Goal: Feedback & Contribution: Leave review/rating

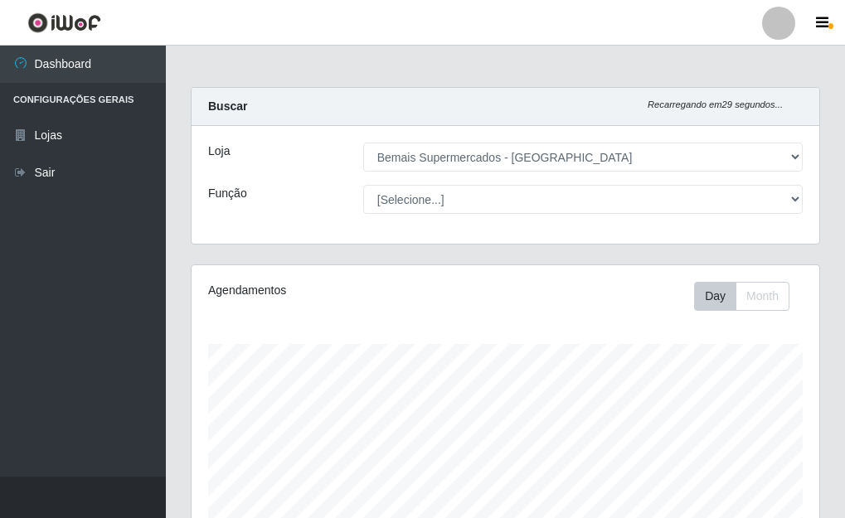
select select "249"
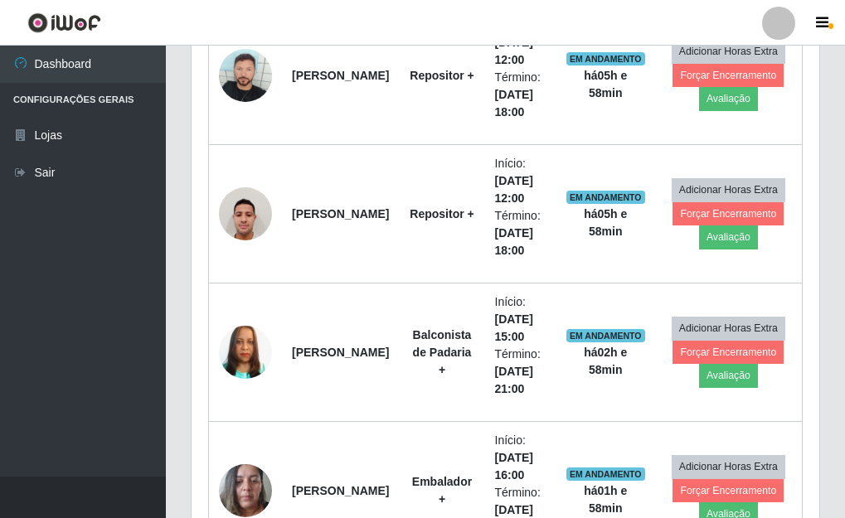
scroll to position [621, 0]
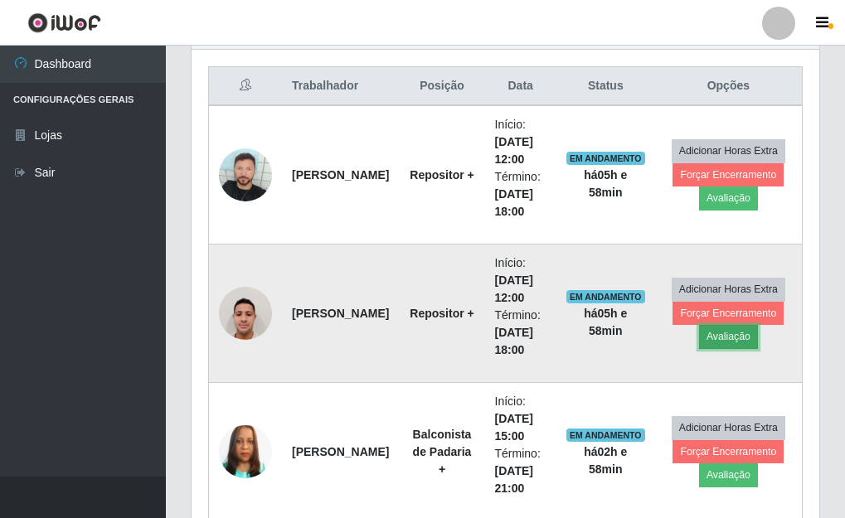
click at [711, 342] on button "Avaliação" at bounding box center [728, 336] width 59 height 23
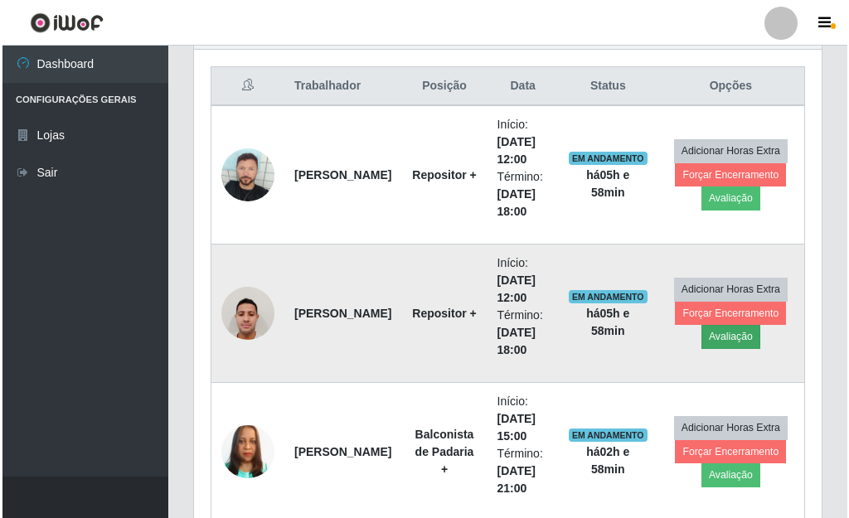
scroll to position [344, 618]
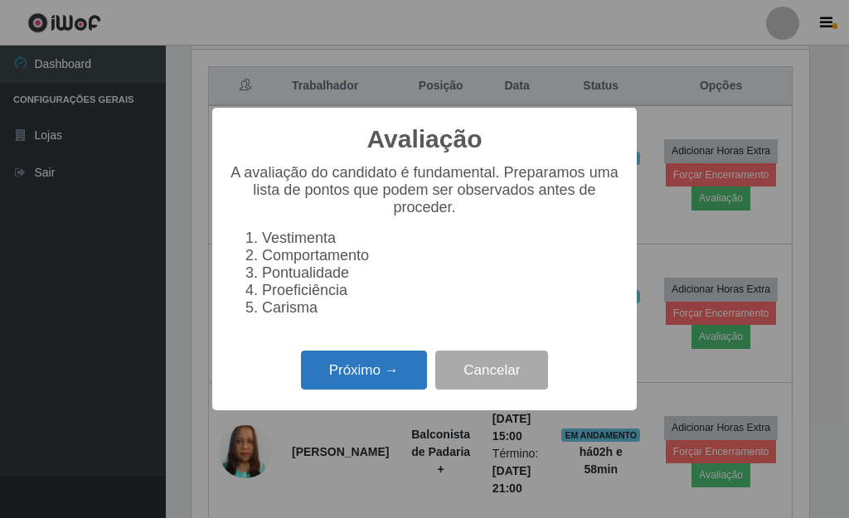
click at [343, 380] on button "Próximo →" at bounding box center [364, 370] width 126 height 39
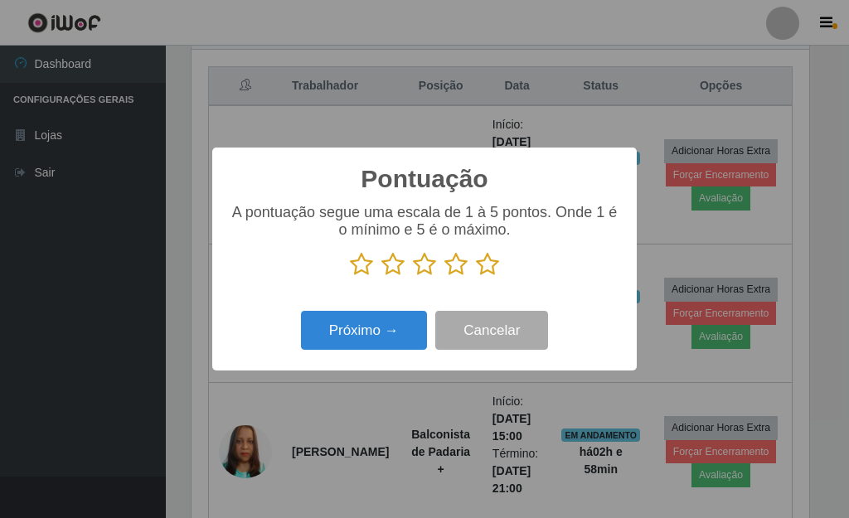
click at [489, 267] on icon at bounding box center [487, 264] width 23 height 25
click at [476, 277] on input "radio" at bounding box center [476, 277] width 0 height 0
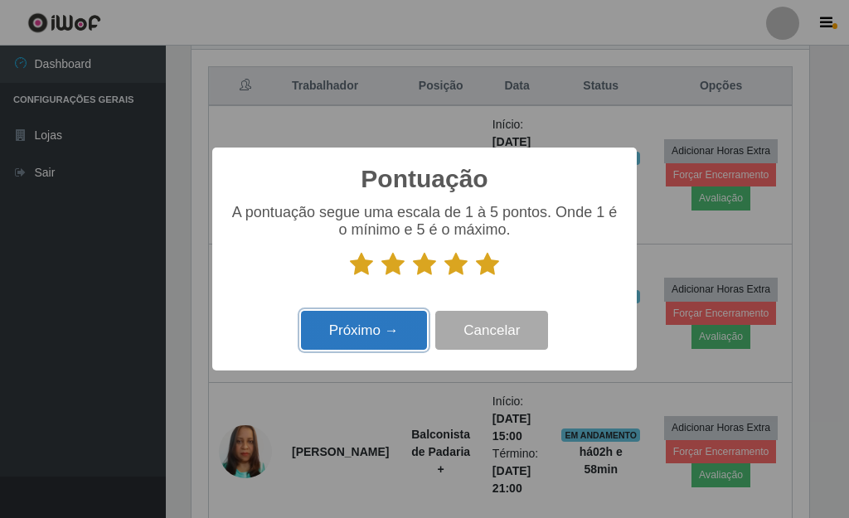
click at [407, 322] on button "Próximo →" at bounding box center [364, 330] width 126 height 39
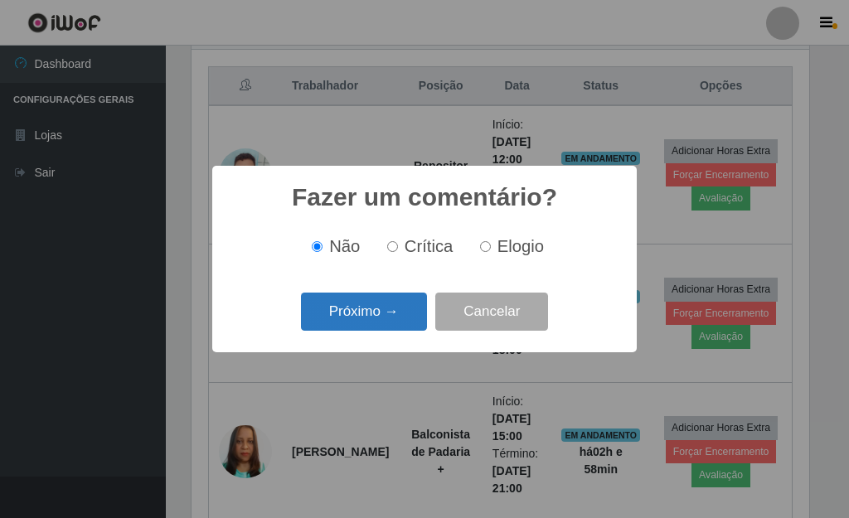
drag, startPoint x: 397, startPoint y: 335, endPoint x: 405, endPoint y: 312, distance: 23.9
click at [398, 334] on div "Próximo → Cancelar" at bounding box center [424, 311] width 391 height 47
click at [407, 308] on button "Próximo →" at bounding box center [364, 312] width 126 height 39
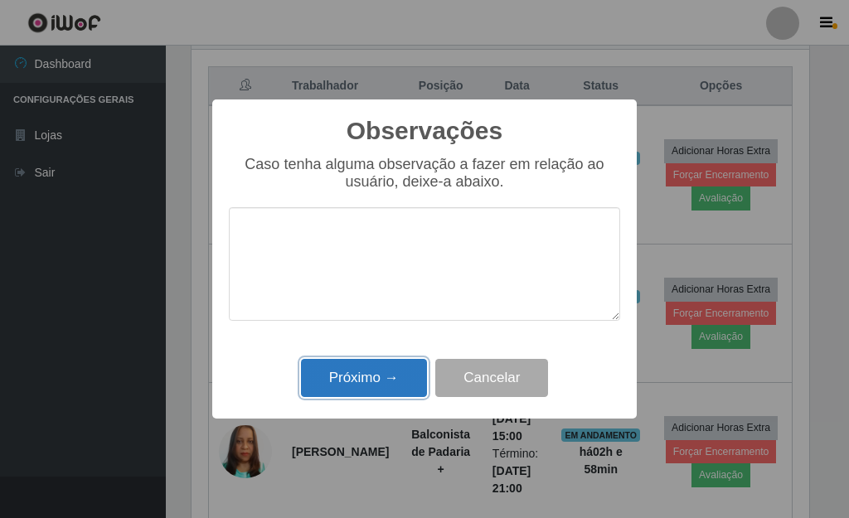
click at [368, 384] on button "Próximo →" at bounding box center [364, 378] width 126 height 39
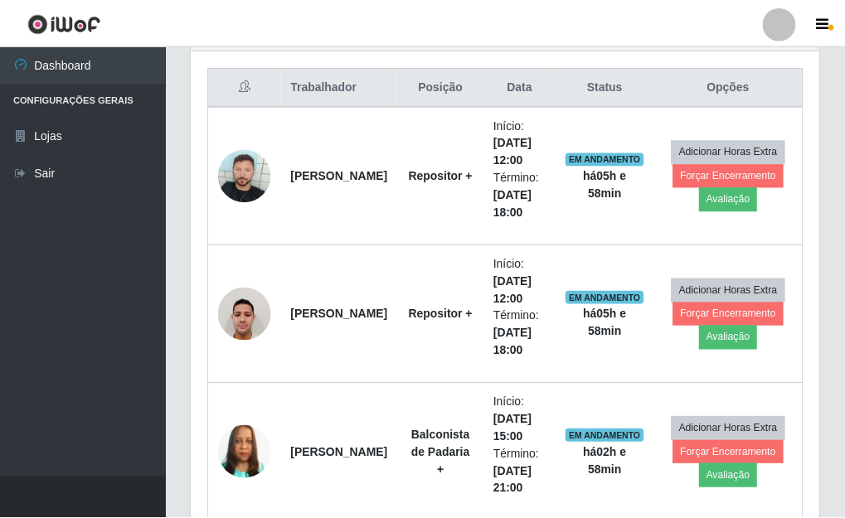
scroll to position [344, 627]
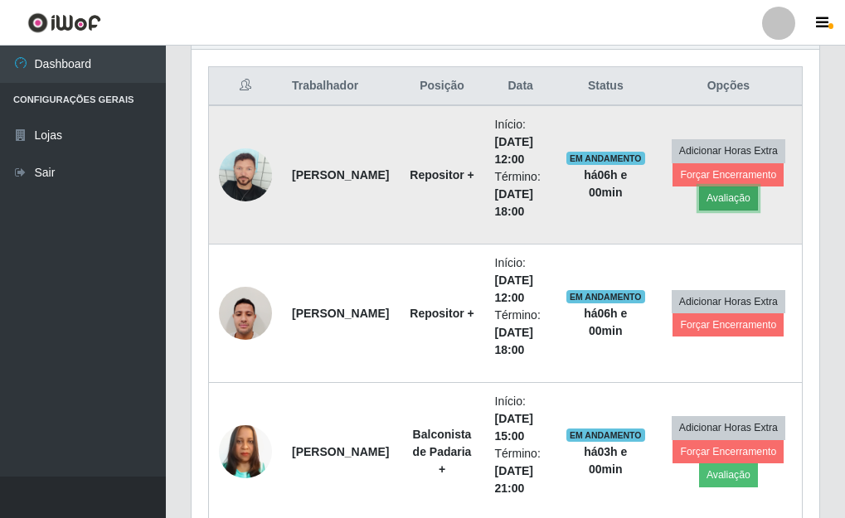
click at [721, 200] on button "Avaliação" at bounding box center [728, 197] width 59 height 23
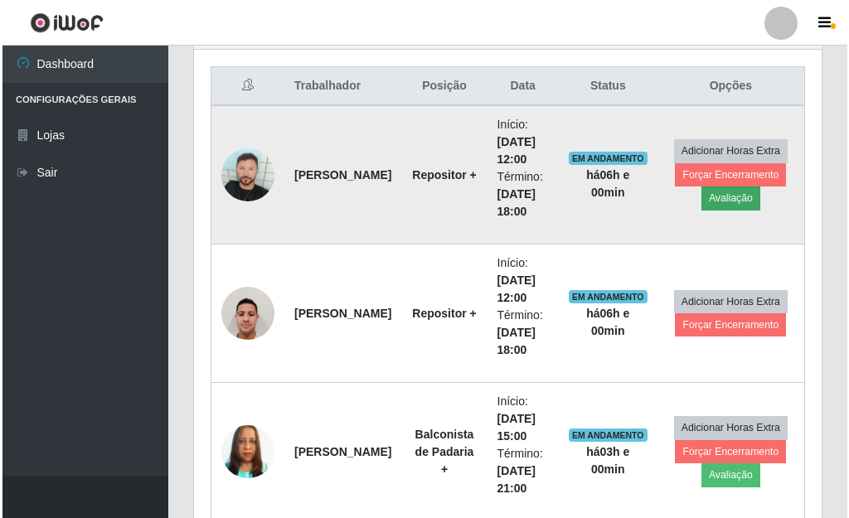
scroll to position [344, 618]
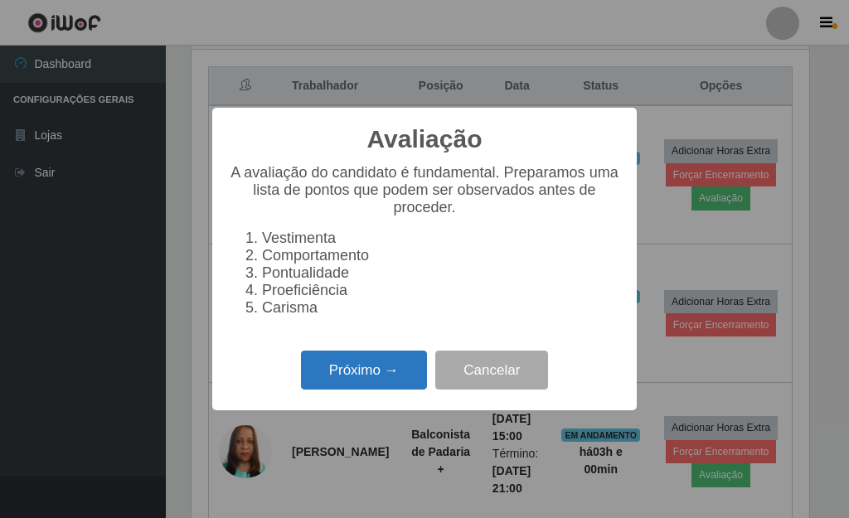
click at [387, 364] on button "Próximo →" at bounding box center [364, 370] width 126 height 39
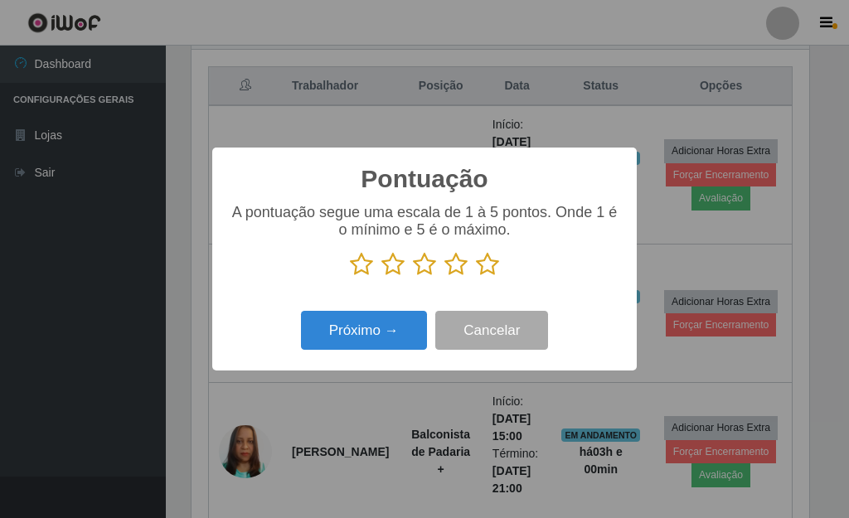
click at [492, 259] on icon at bounding box center [487, 264] width 23 height 25
click at [476, 277] on input "radio" at bounding box center [476, 277] width 0 height 0
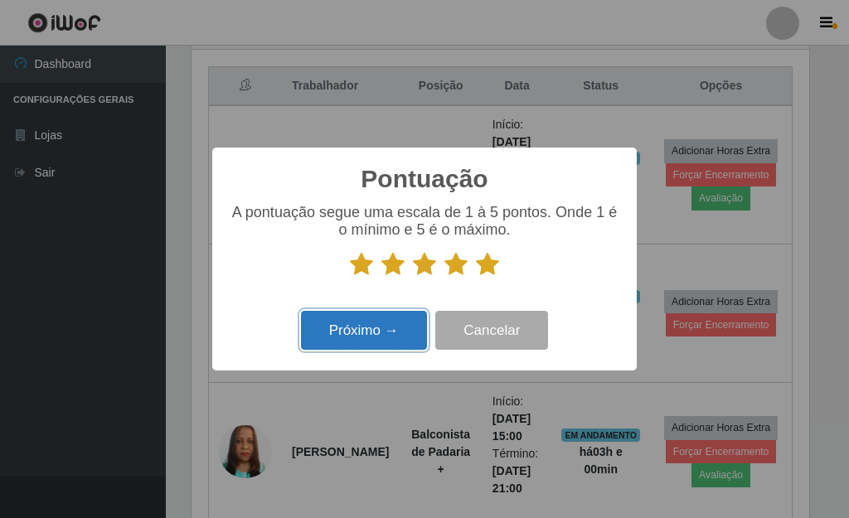
click at [381, 327] on button "Próximo →" at bounding box center [364, 330] width 126 height 39
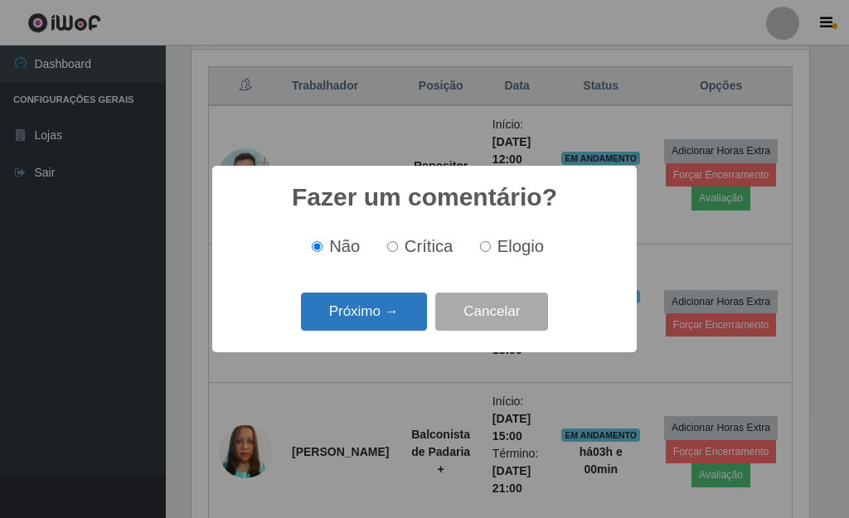
click at [387, 324] on button "Próximo →" at bounding box center [364, 312] width 126 height 39
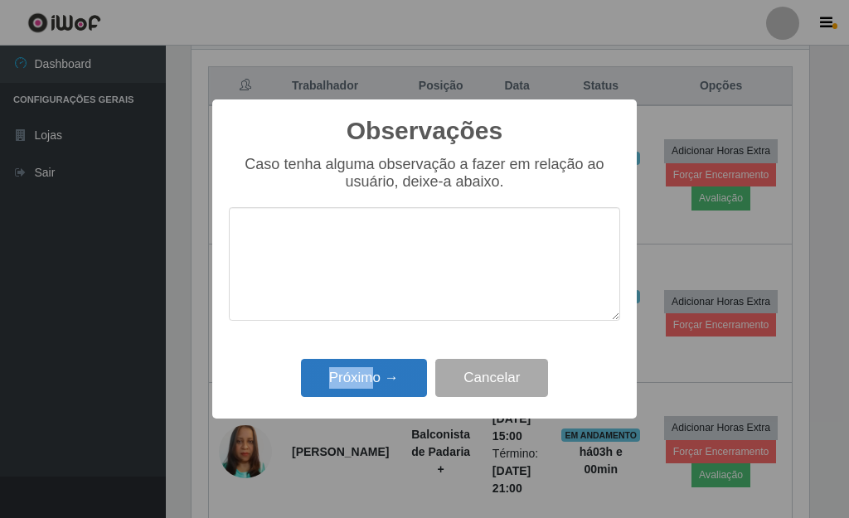
drag, startPoint x: 371, startPoint y: 346, endPoint x: 363, endPoint y: 365, distance: 20.0
click at [369, 356] on div "Observações × Caso tenha alguma observação a fazer em relação ao usuário, deixe…" at bounding box center [424, 258] width 424 height 319
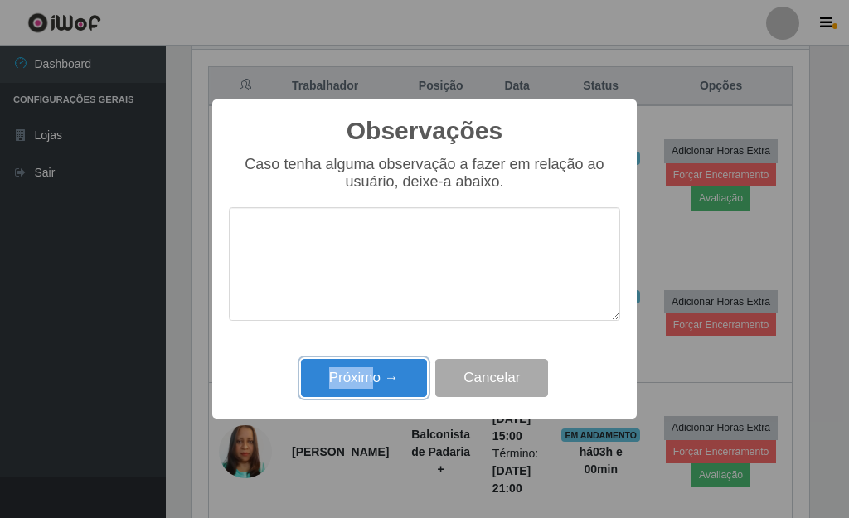
click at [301, 359] on button "Próximo →" at bounding box center [364, 378] width 126 height 39
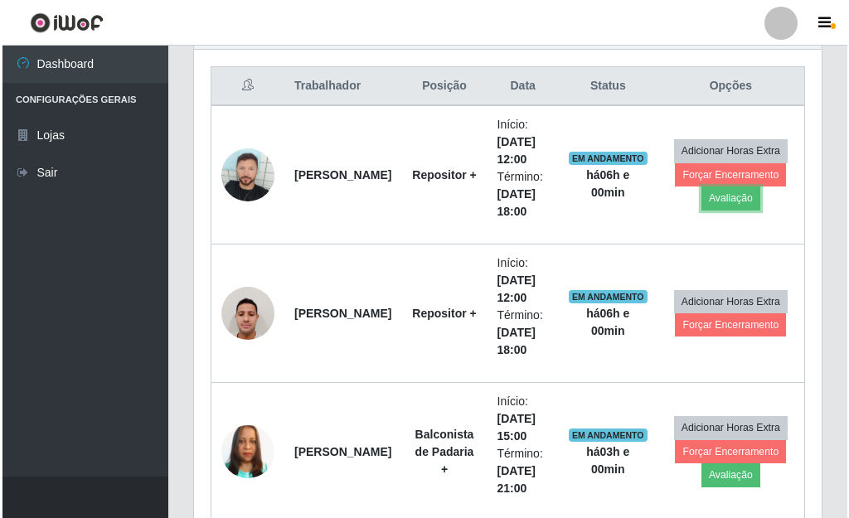
scroll to position [344, 627]
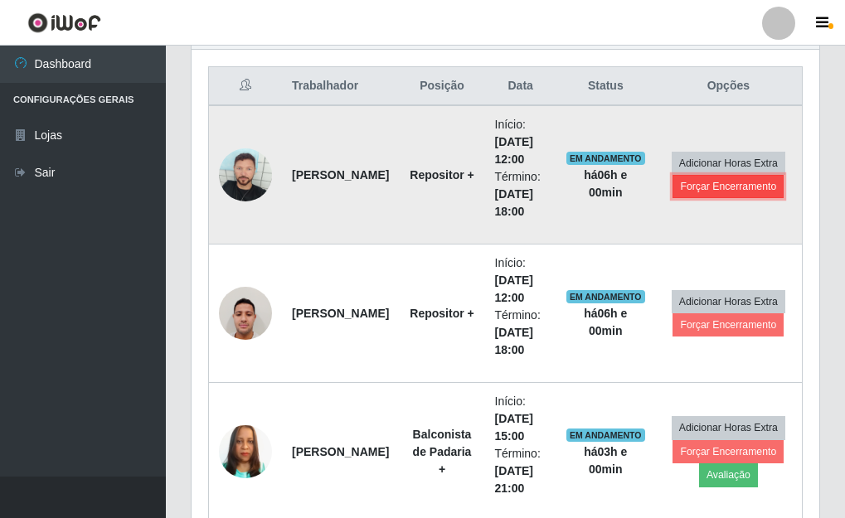
click at [727, 192] on button "Forçar Encerramento" at bounding box center [727, 186] width 111 height 23
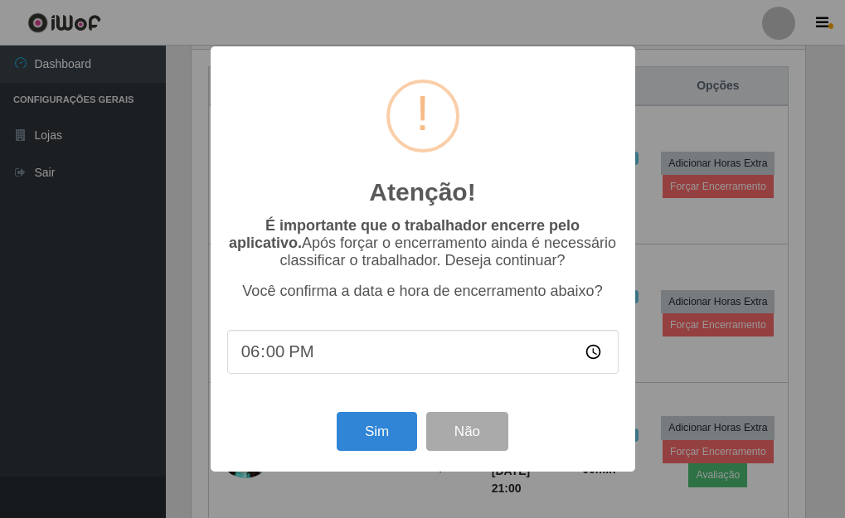
scroll to position [344, 618]
drag, startPoint x: 387, startPoint y: 436, endPoint x: 390, endPoint y: 395, distance: 41.6
click at [386, 436] on button "Sim" at bounding box center [378, 431] width 80 height 39
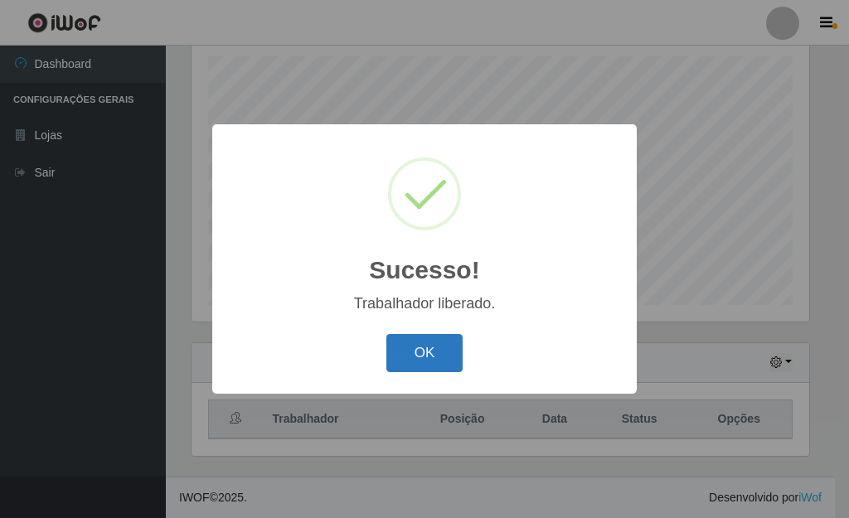
click at [430, 339] on button "OK" at bounding box center [424, 353] width 77 height 39
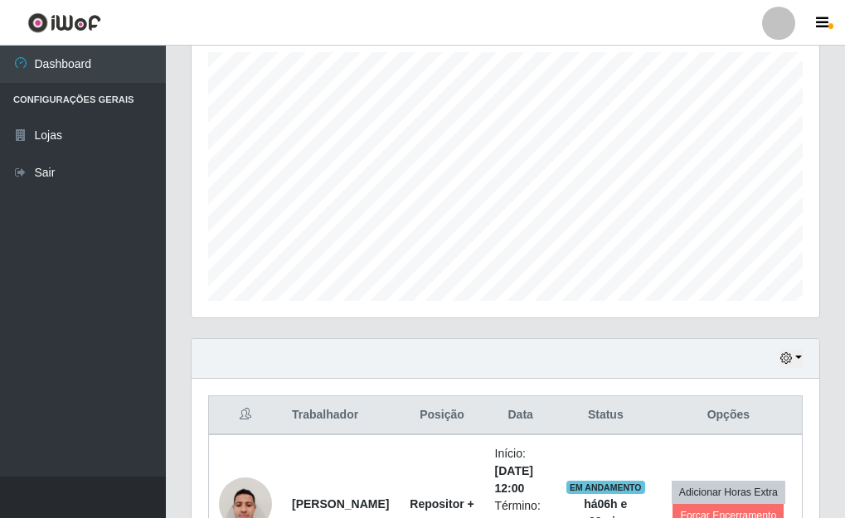
scroll to position [619, 0]
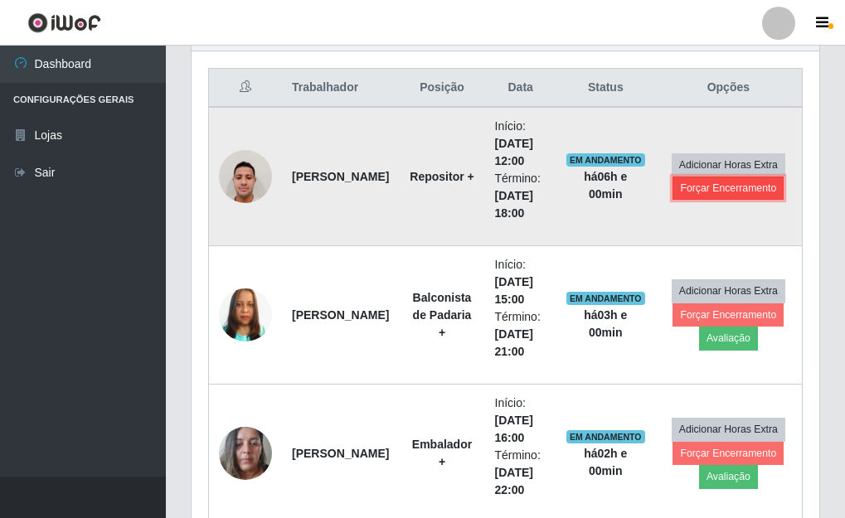
click at [706, 192] on button "Forçar Encerramento" at bounding box center [727, 188] width 111 height 23
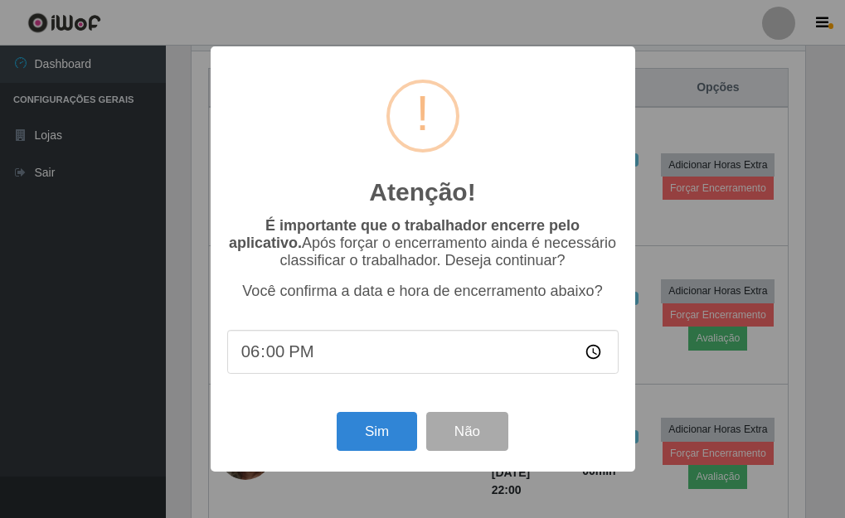
scroll to position [344, 618]
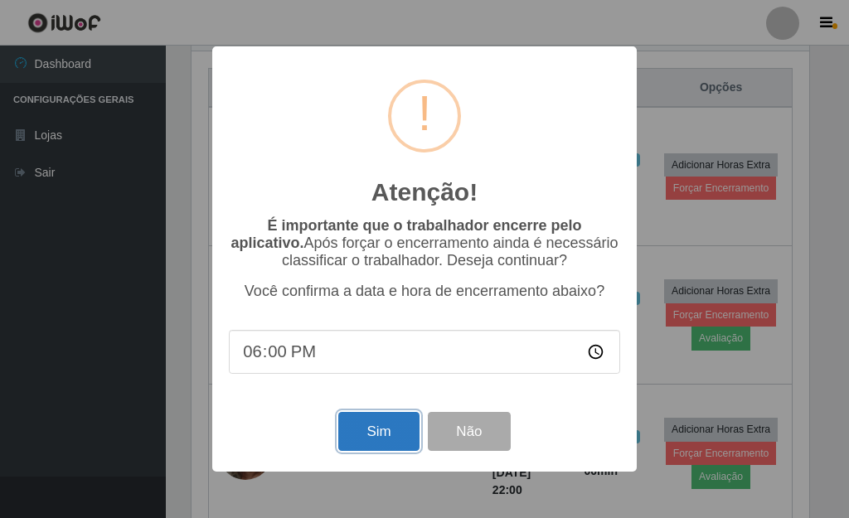
click at [367, 434] on button "Sim" at bounding box center [378, 431] width 80 height 39
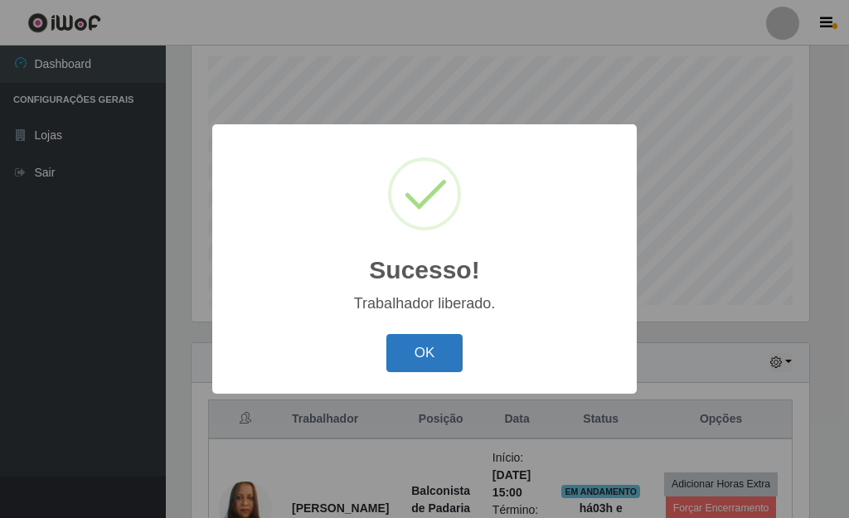
drag, startPoint x: 421, startPoint y: 346, endPoint x: 466, endPoint y: 298, distance: 65.1
click at [421, 345] on button "OK" at bounding box center [424, 353] width 77 height 39
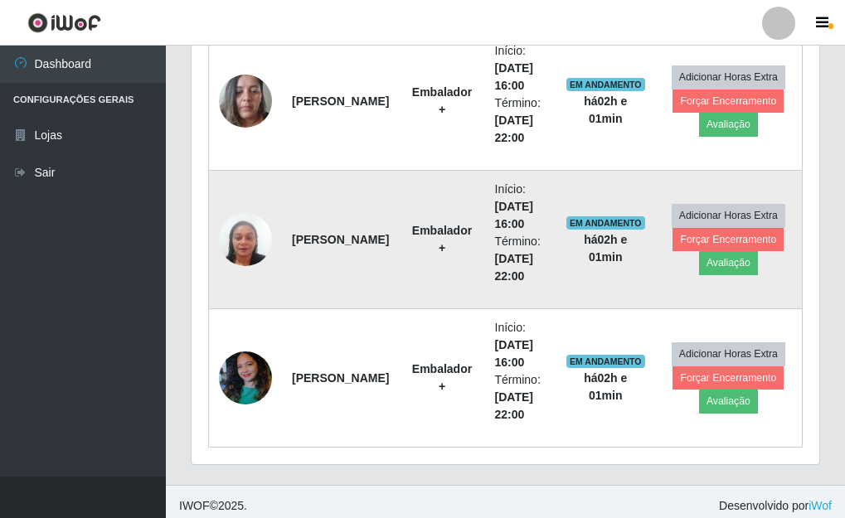
scroll to position [841, 0]
